Goal: Check status: Check status

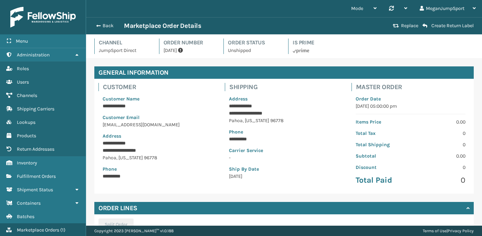
scroll to position [160, 0]
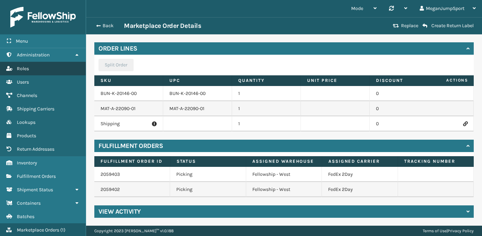
click at [24, 66] on span "Roles" at bounding box center [23, 69] width 12 height 6
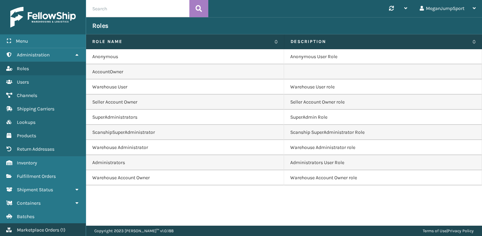
click at [37, 224] on link "Marketplace Orders ( 1 )" at bounding box center [43, 229] width 86 height 13
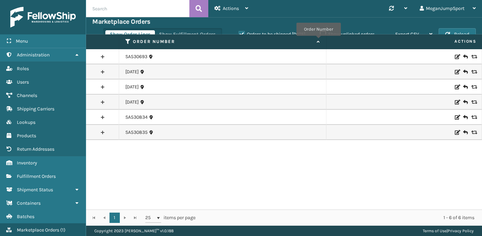
click at [318, 41] on icon at bounding box center [317, 42] width 6 height 4
click at [194, 34] on button "Show Fulfillment Orders" at bounding box center [186, 34] width 65 height 8
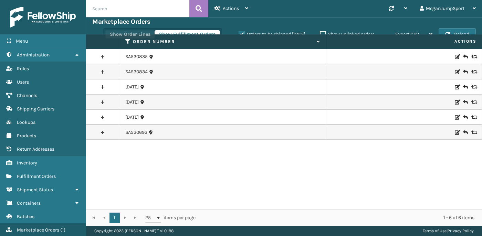
click at [143, 32] on button "Show Order Lines" at bounding box center [130, 34] width 50 height 8
click at [137, 55] on link "SA530835" at bounding box center [136, 56] width 22 height 7
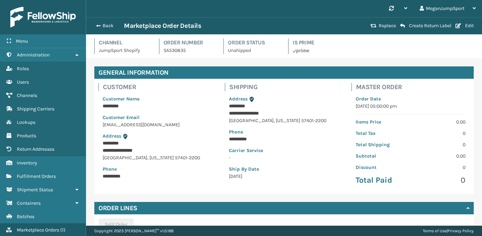
click at [176, 51] on p "SA530835" at bounding box center [189, 50] width 52 height 7
copy p "SA530835"
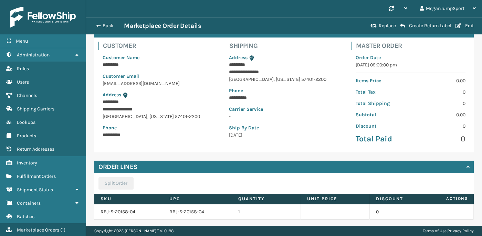
scroll to position [85, 0]
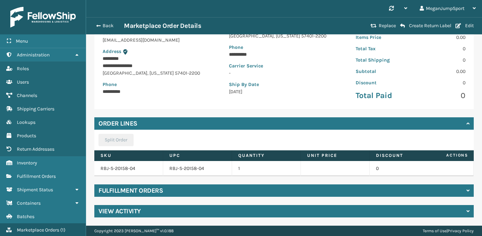
click at [185, 192] on div "Fulfillment Orders" at bounding box center [283, 190] width 379 height 12
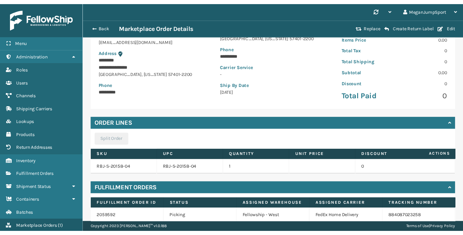
scroll to position [115, 0]
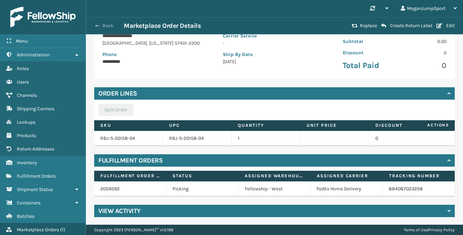
click at [106, 25] on button "Back" at bounding box center [108, 26] width 32 height 6
